Goal: Check status

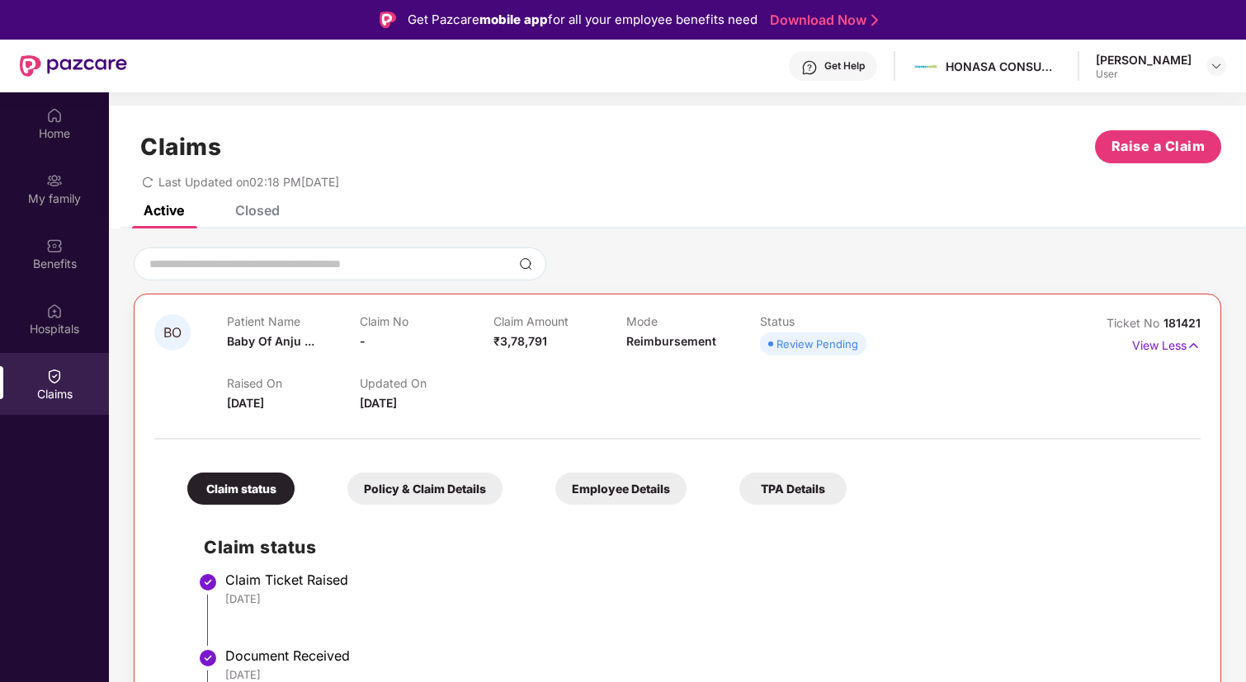
scroll to position [92, 0]
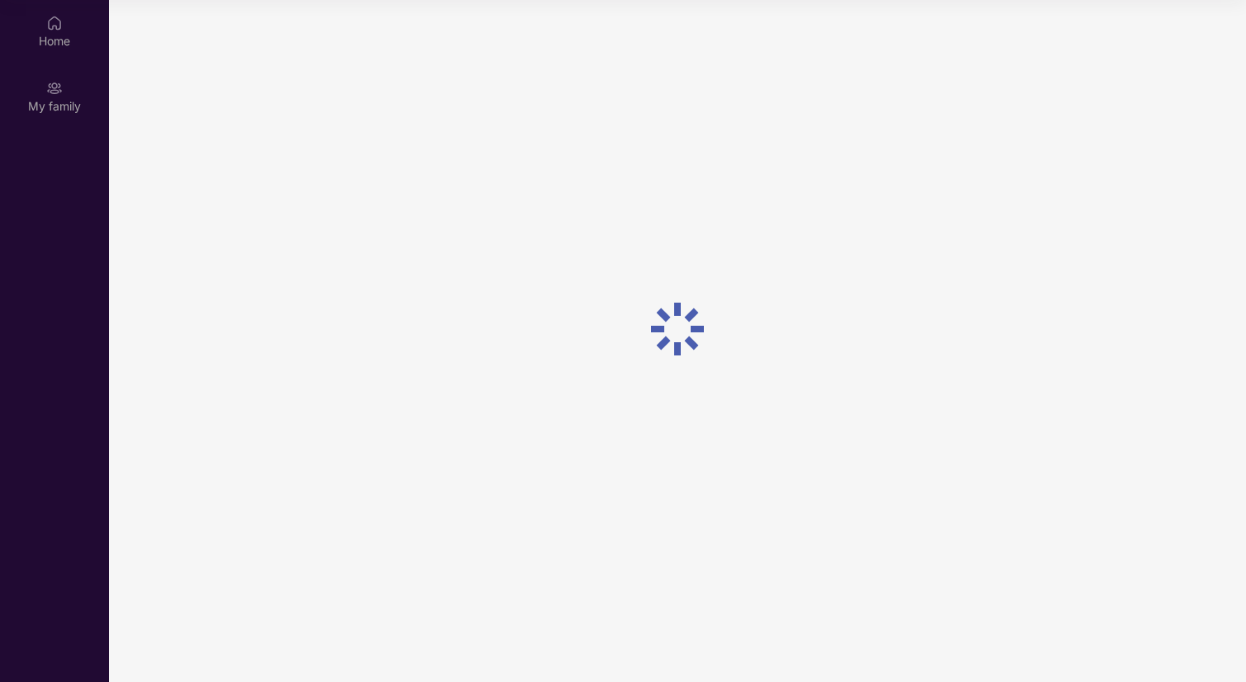
scroll to position [92, 0]
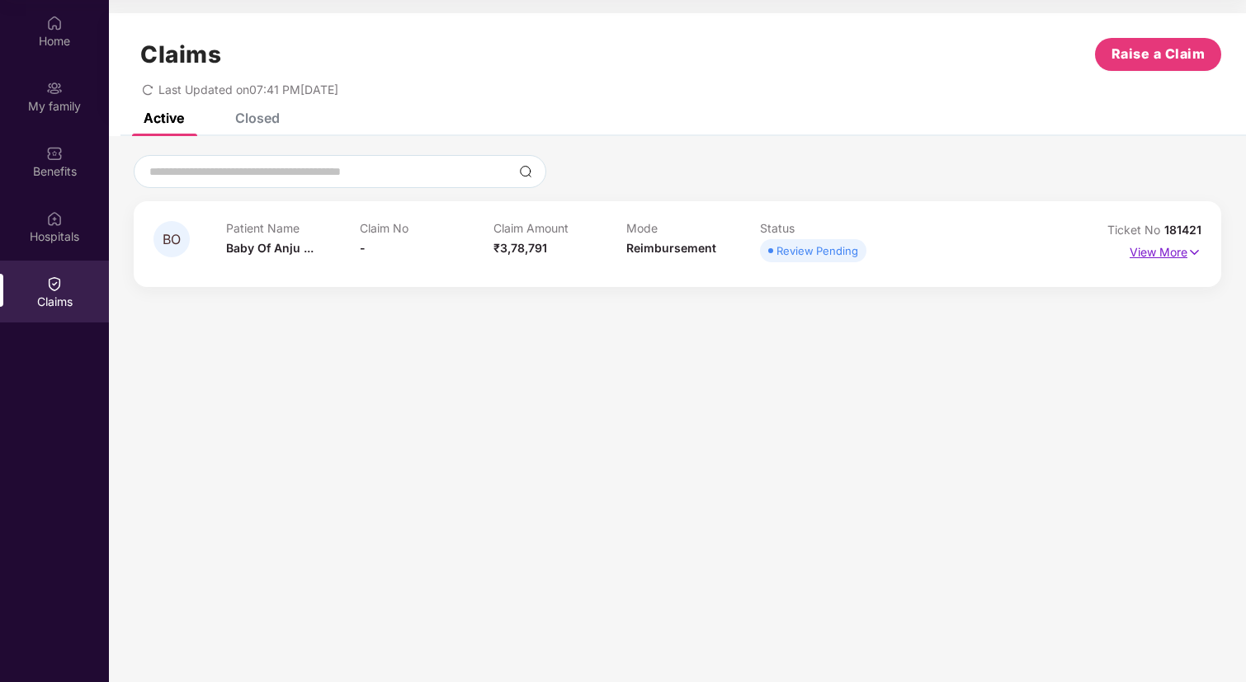
click at [1188, 254] on img at bounding box center [1195, 252] width 14 height 18
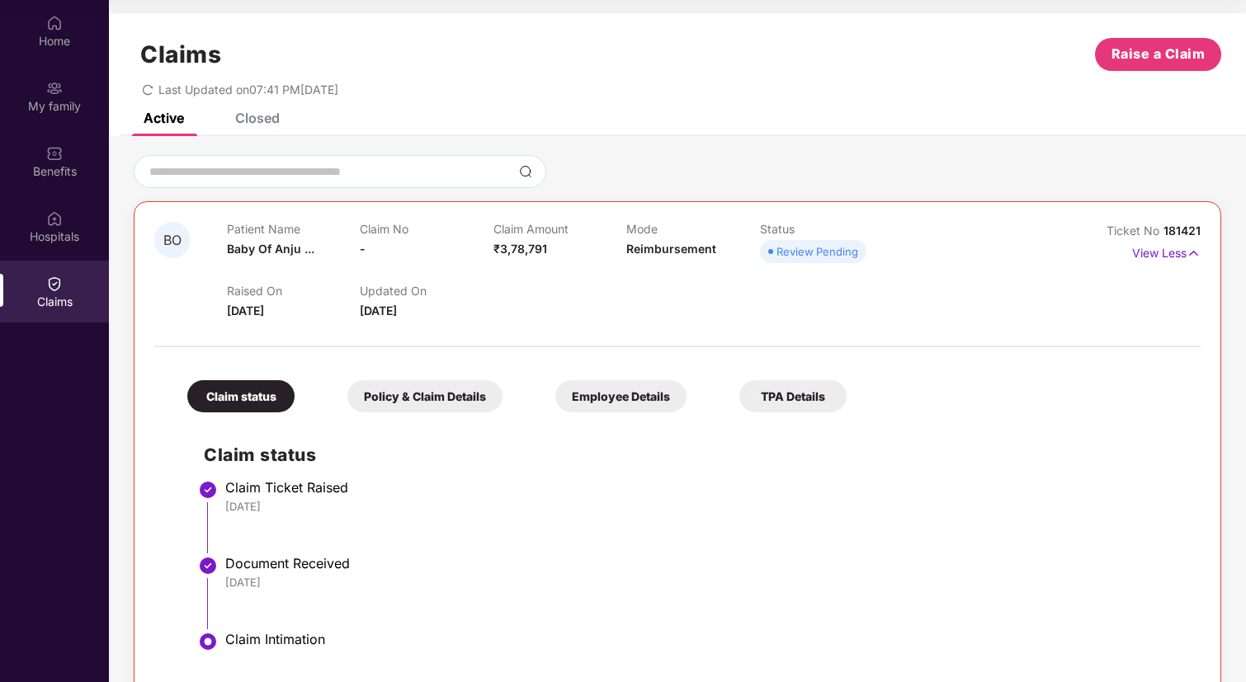
click at [261, 117] on div "Closed" at bounding box center [257, 118] width 45 height 17
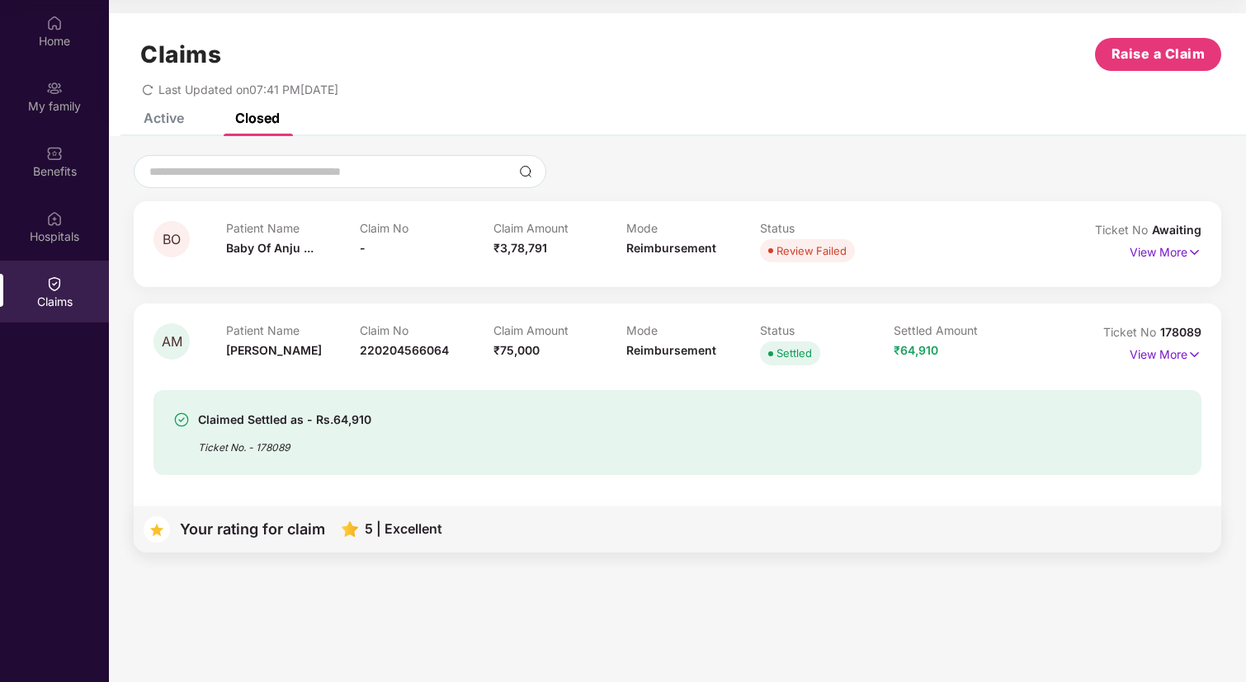
click at [151, 120] on div "Active" at bounding box center [164, 118] width 40 height 17
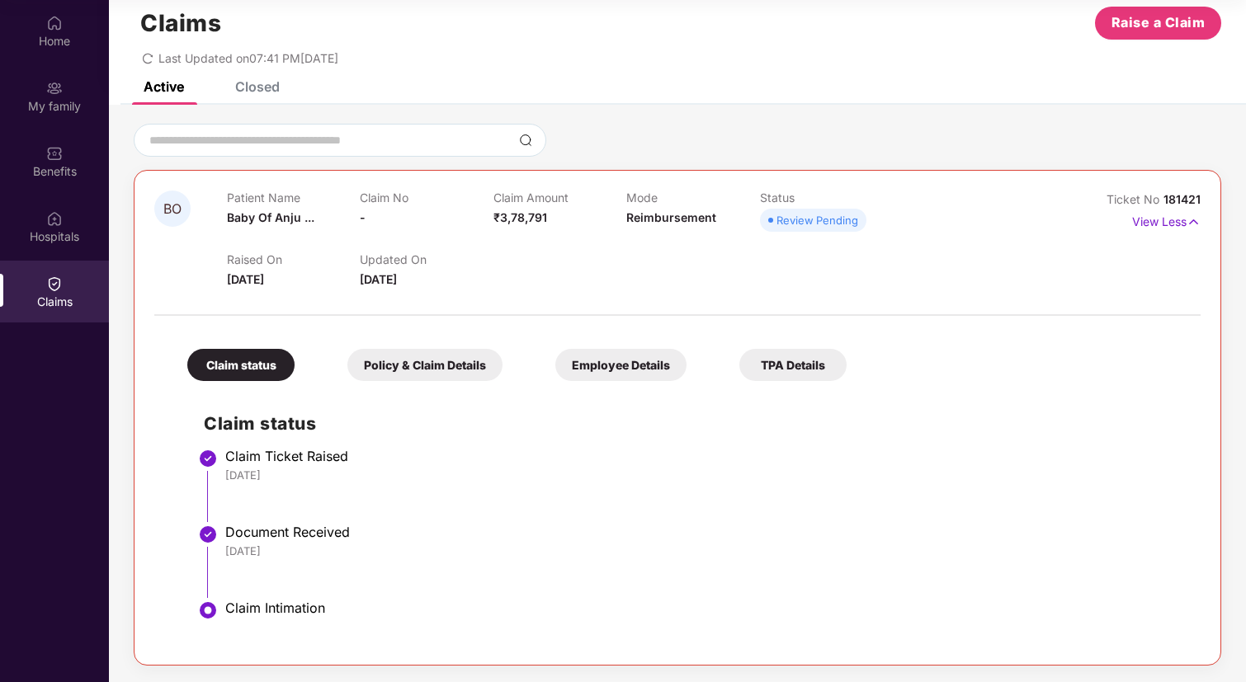
scroll to position [0, 0]
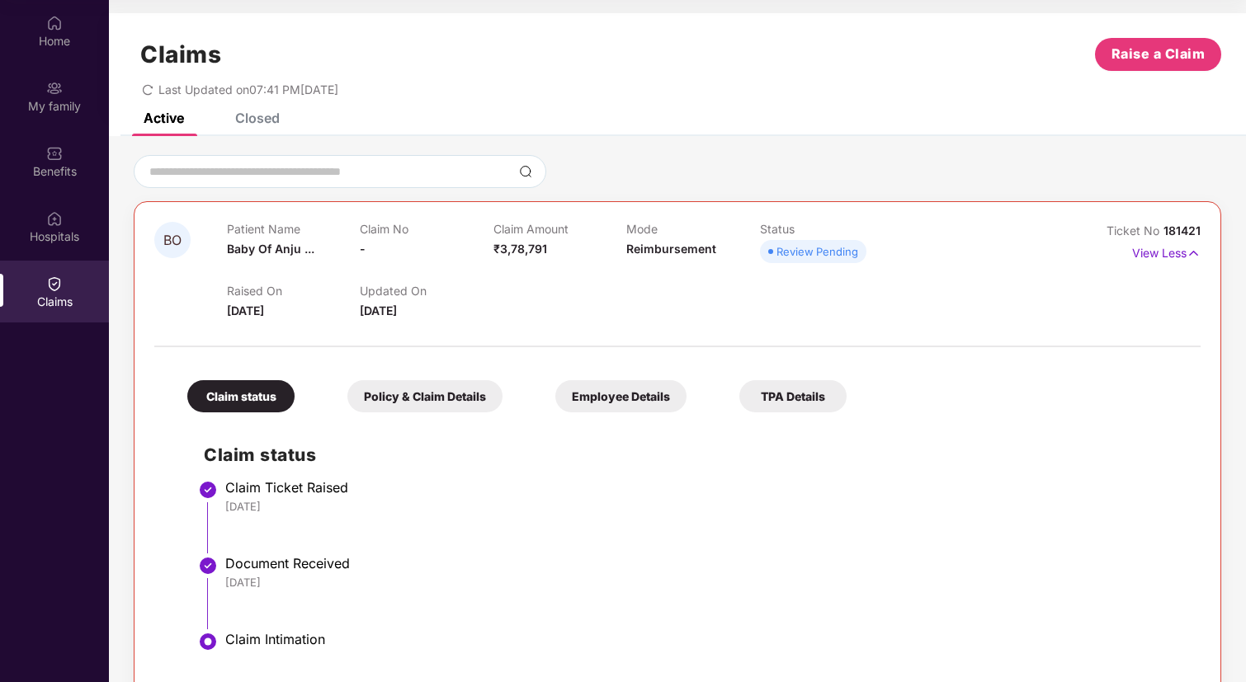
click at [621, 406] on div "Employee Details" at bounding box center [620, 396] width 131 height 32
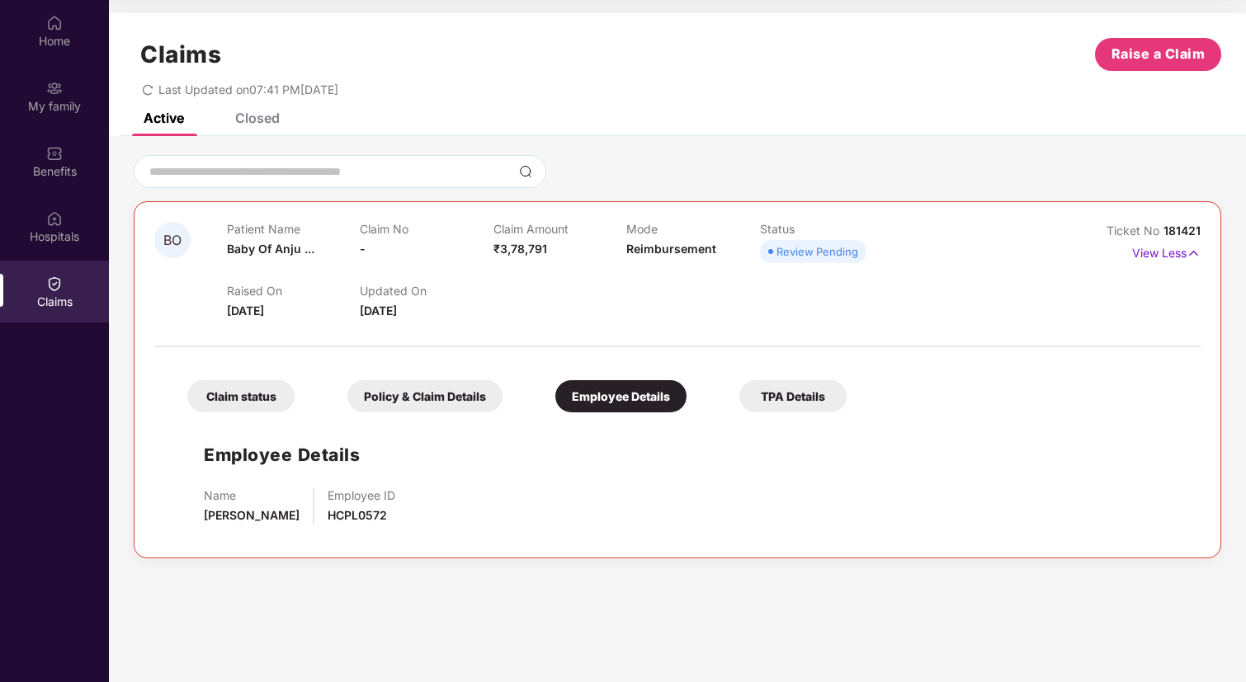
click at [491, 400] on div "Policy & Claim Details" at bounding box center [424, 396] width 155 height 32
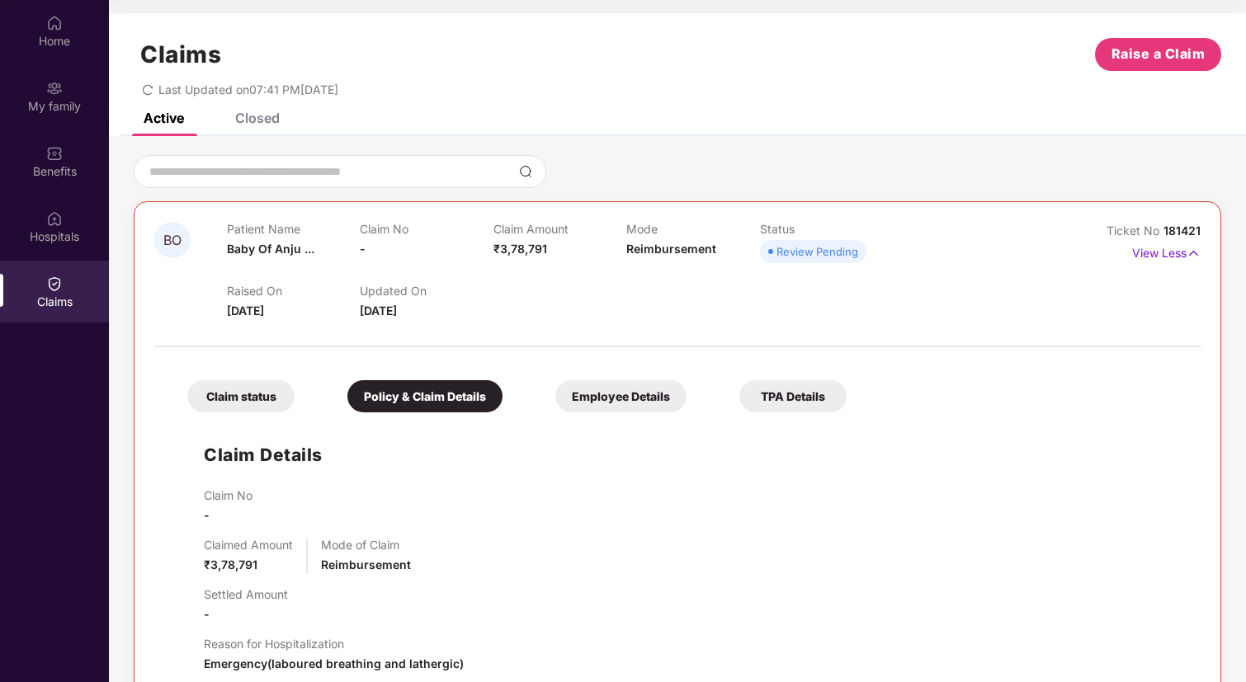
click at [808, 393] on div "TPA Details" at bounding box center [792, 396] width 107 height 32
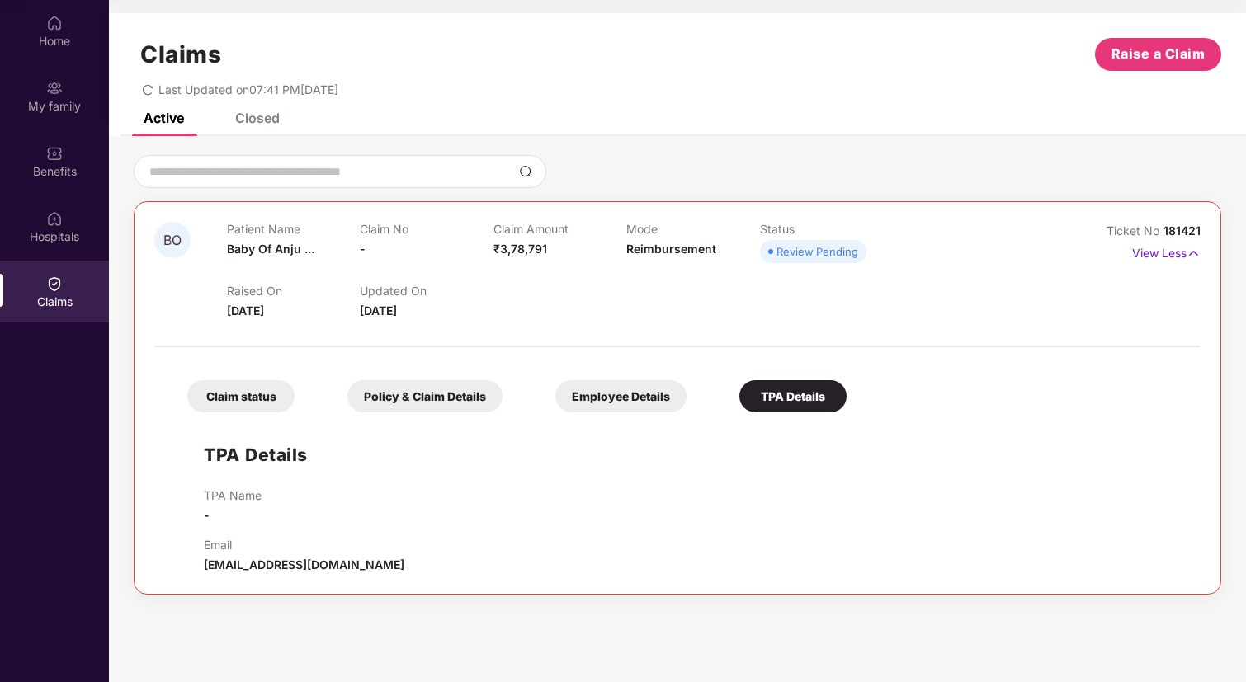
click at [264, 394] on div "Claim status" at bounding box center [240, 396] width 107 height 32
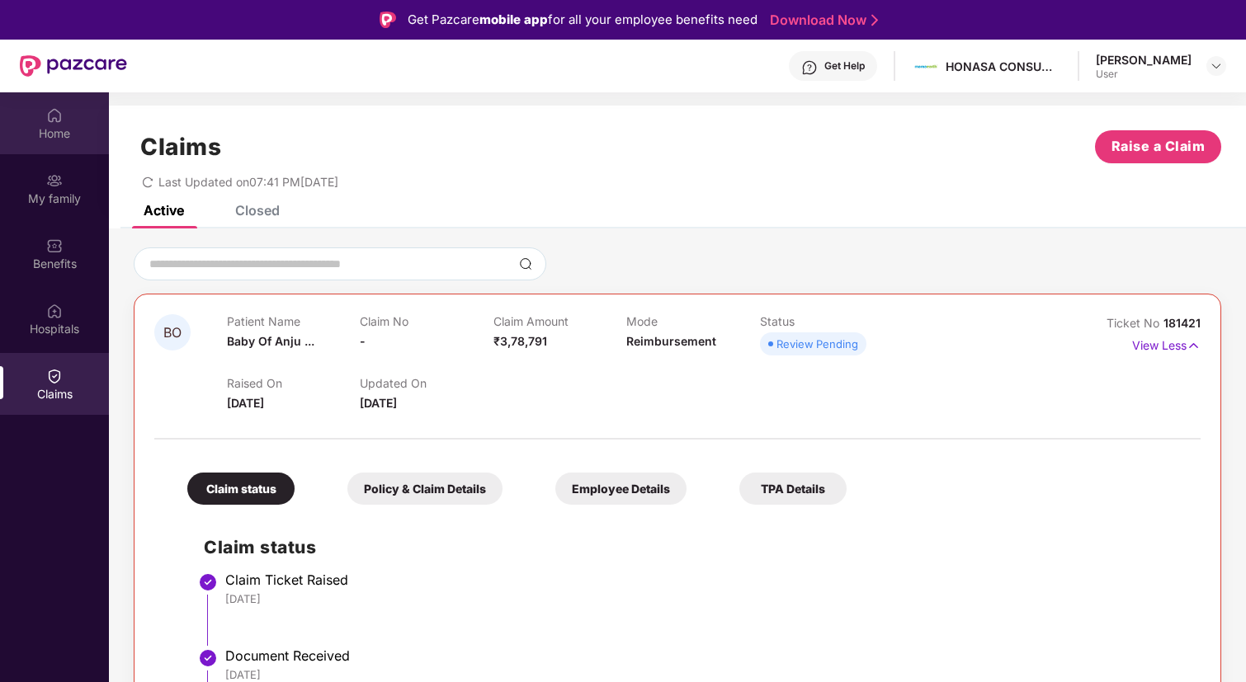
click at [50, 122] on img at bounding box center [54, 115] width 17 height 17
